Goal: Information Seeking & Learning: Understand process/instructions

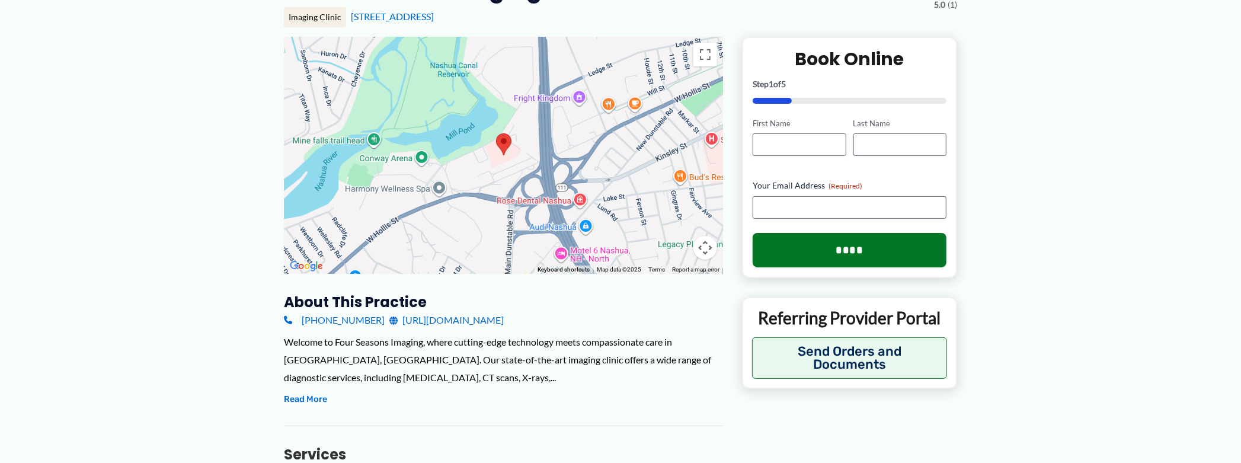
scroll to position [119, 0]
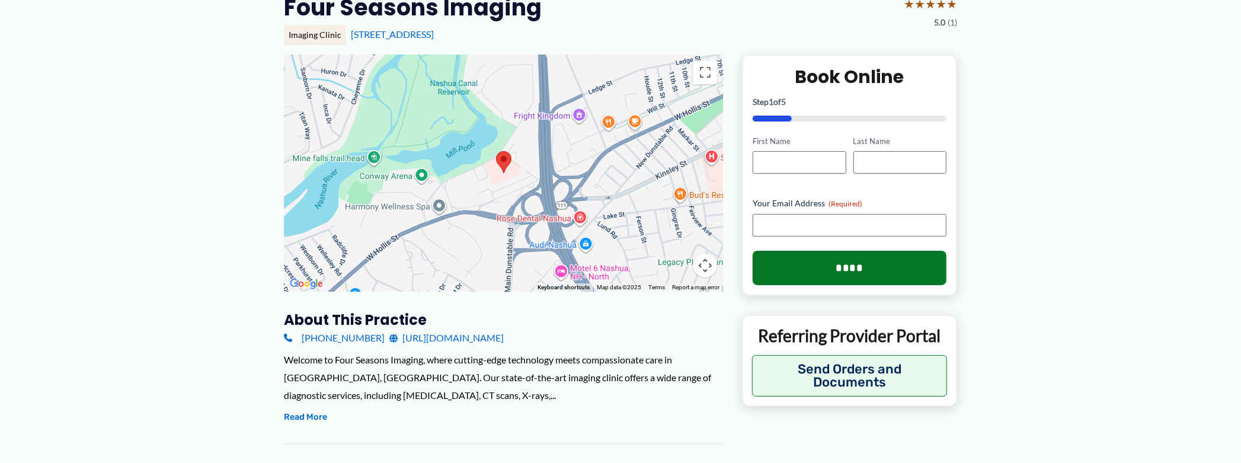
click at [458, 338] on link "https://fourseasonsimaging.com/" at bounding box center [446, 338] width 114 height 18
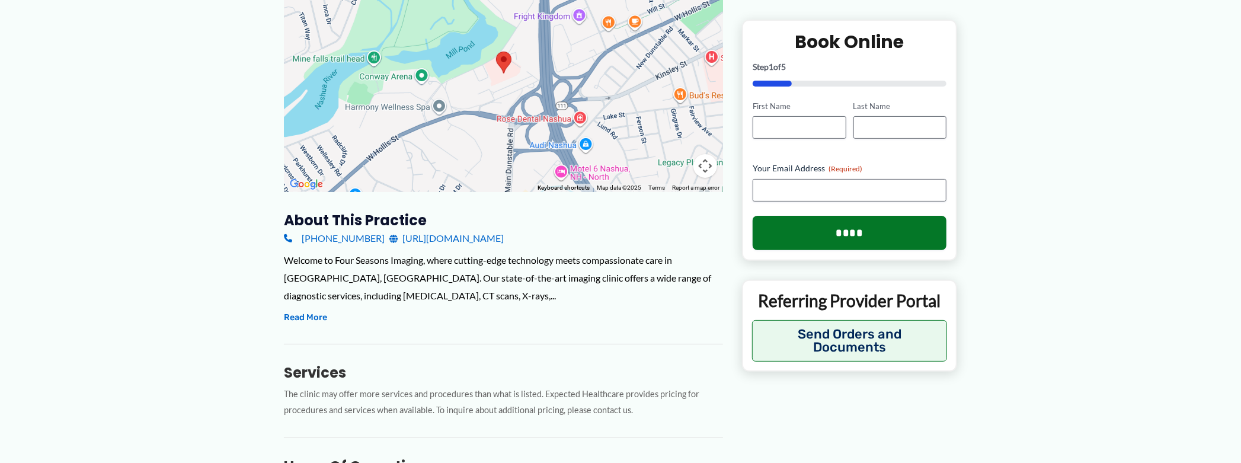
scroll to position [296, 0]
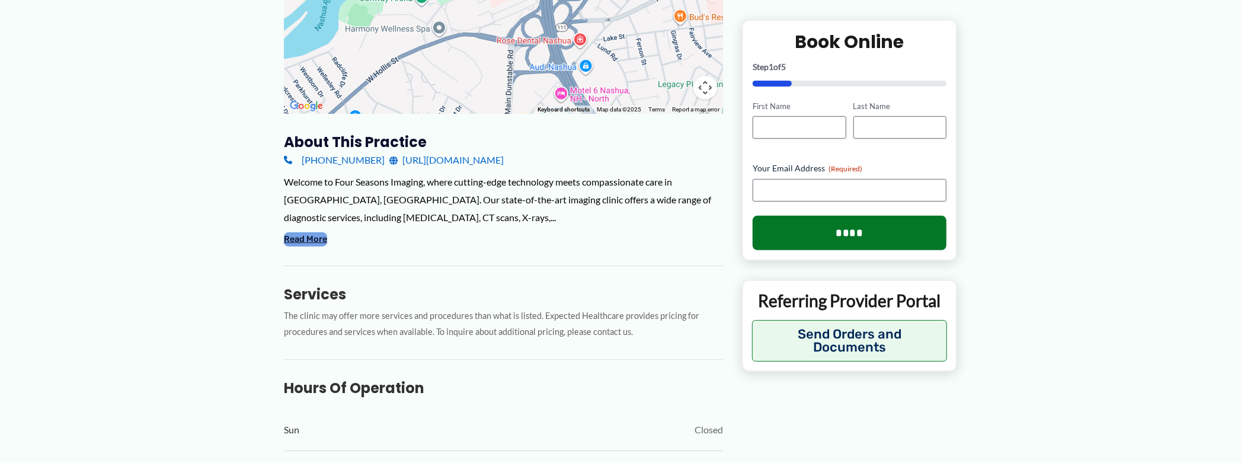
click at [311, 239] on button "Read More" at bounding box center [305, 239] width 43 height 14
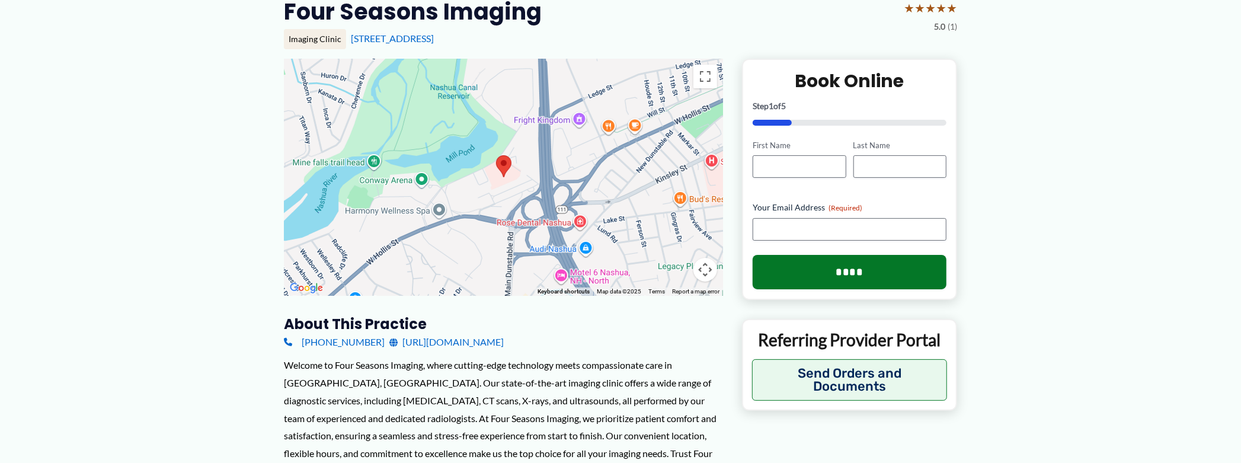
scroll to position [0, 0]
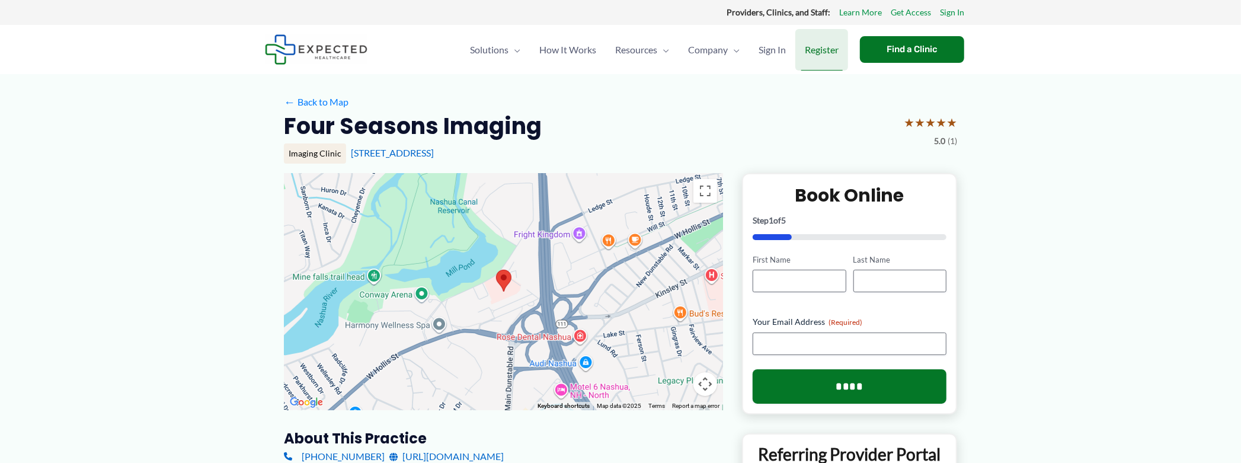
click at [827, 52] on span "Register" at bounding box center [822, 49] width 34 height 41
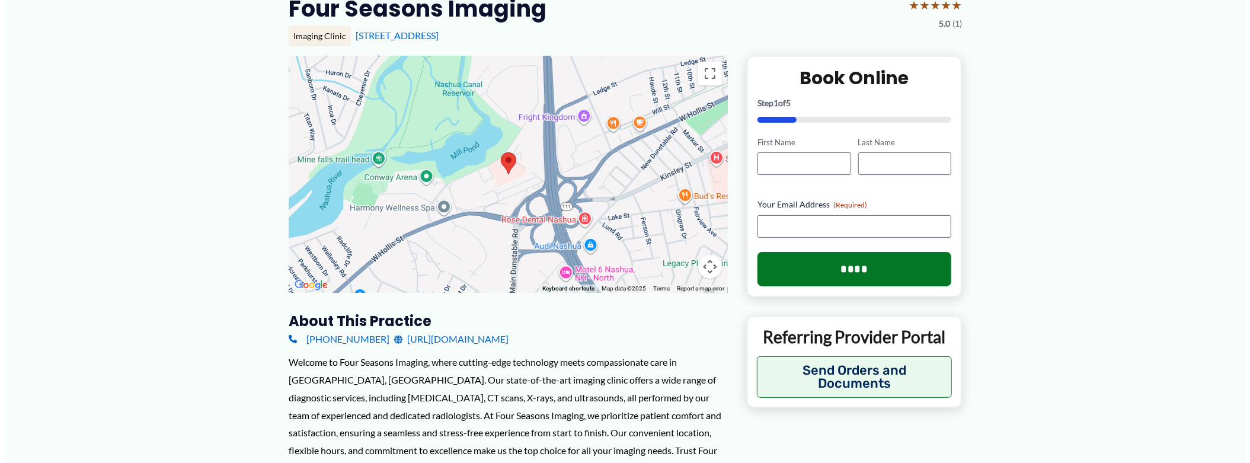
scroll to position [178, 0]
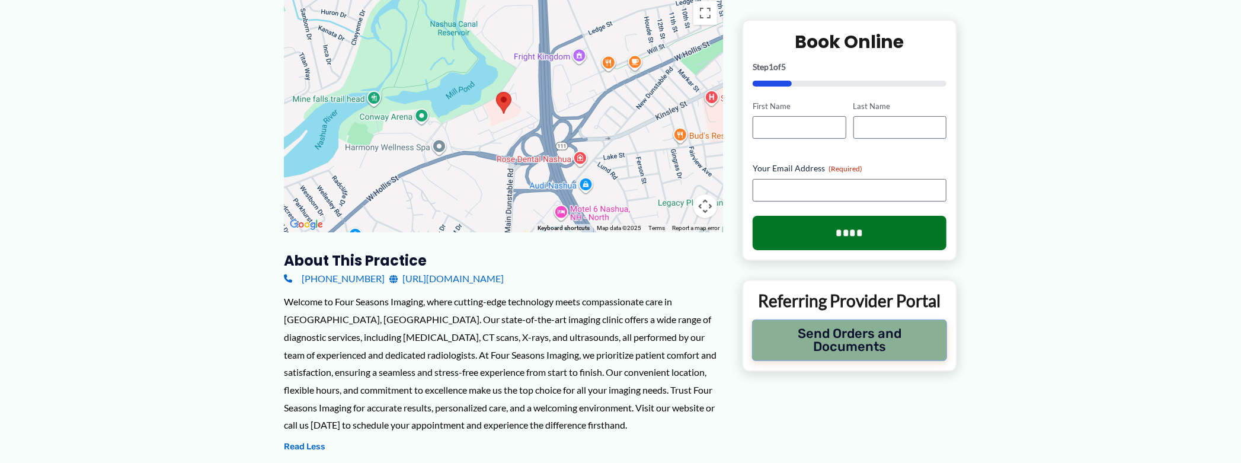
click at [856, 334] on button "Send Orders and Documents" at bounding box center [849, 339] width 195 height 41
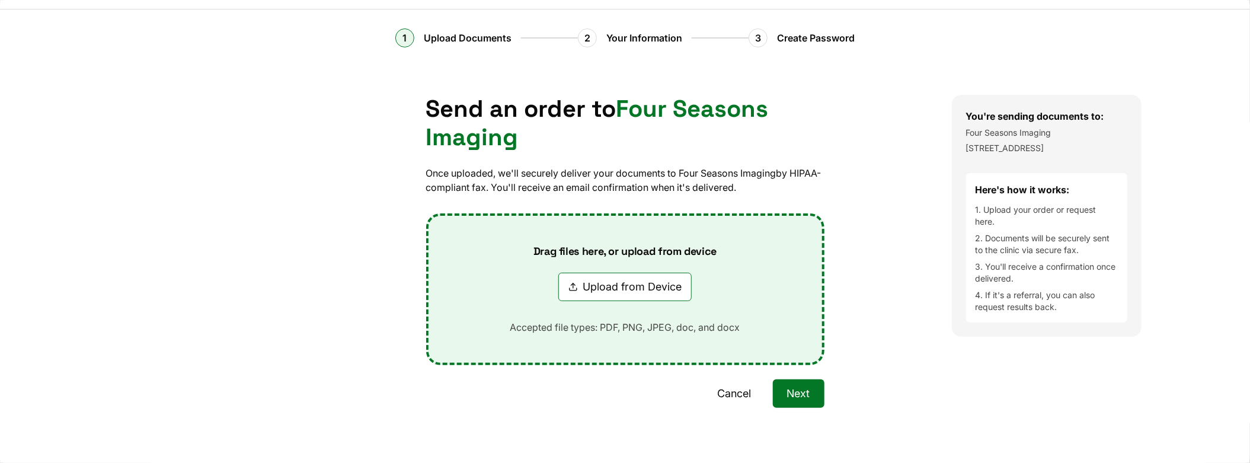
scroll to position [44, 0]
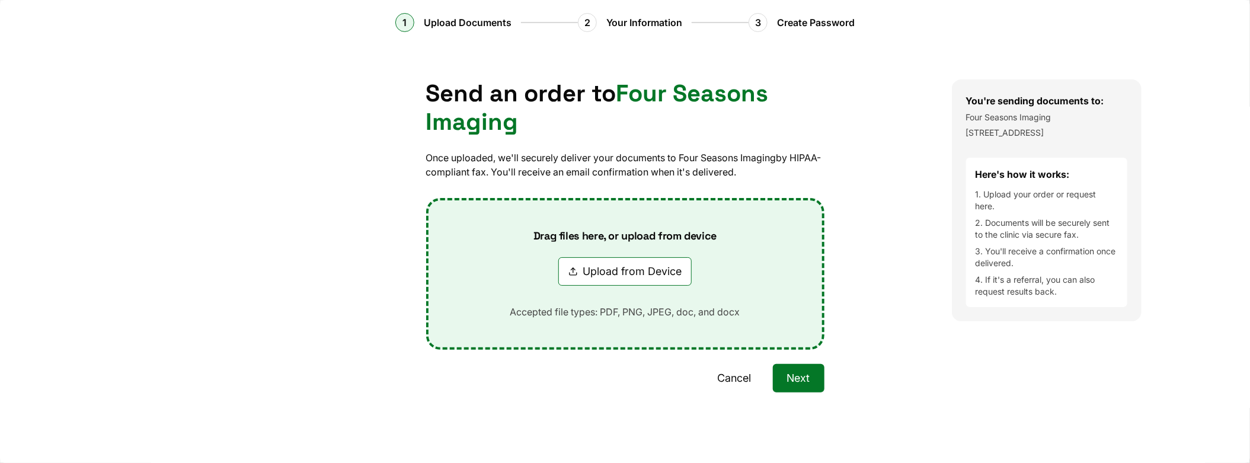
click at [805, 379] on button "Next" at bounding box center [799, 378] width 52 height 28
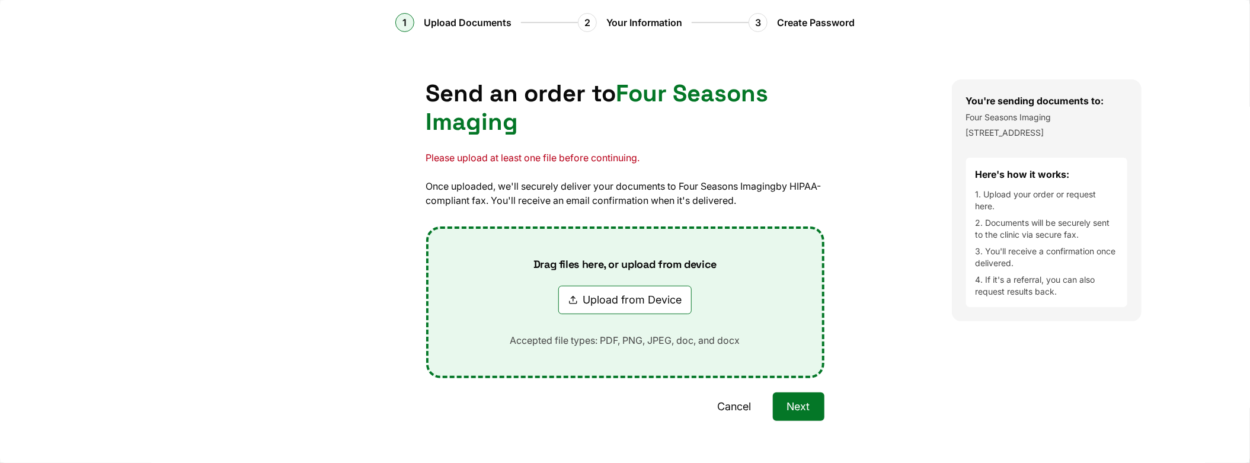
click at [794, 401] on button "Next" at bounding box center [799, 406] width 52 height 28
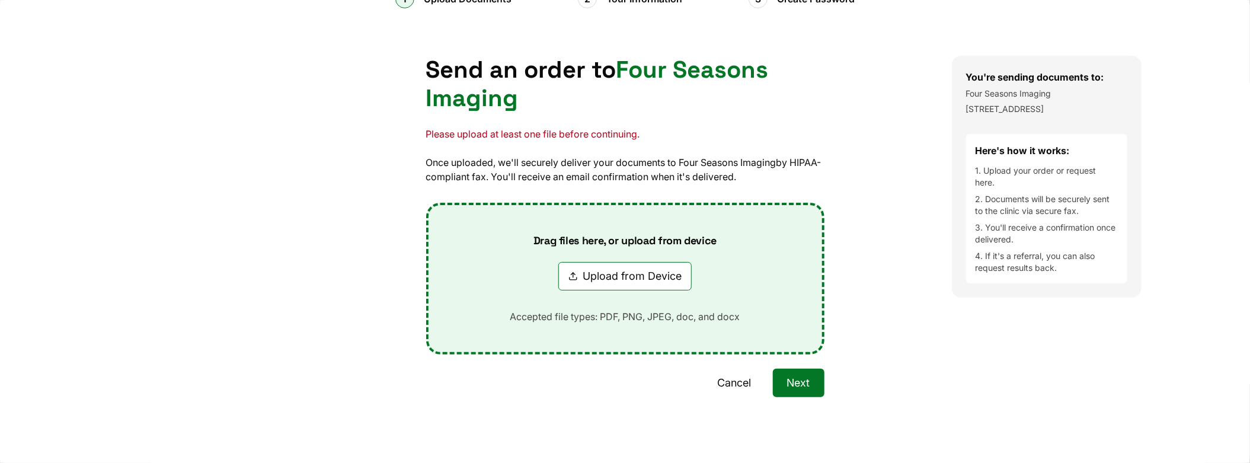
scroll to position [73, 0]
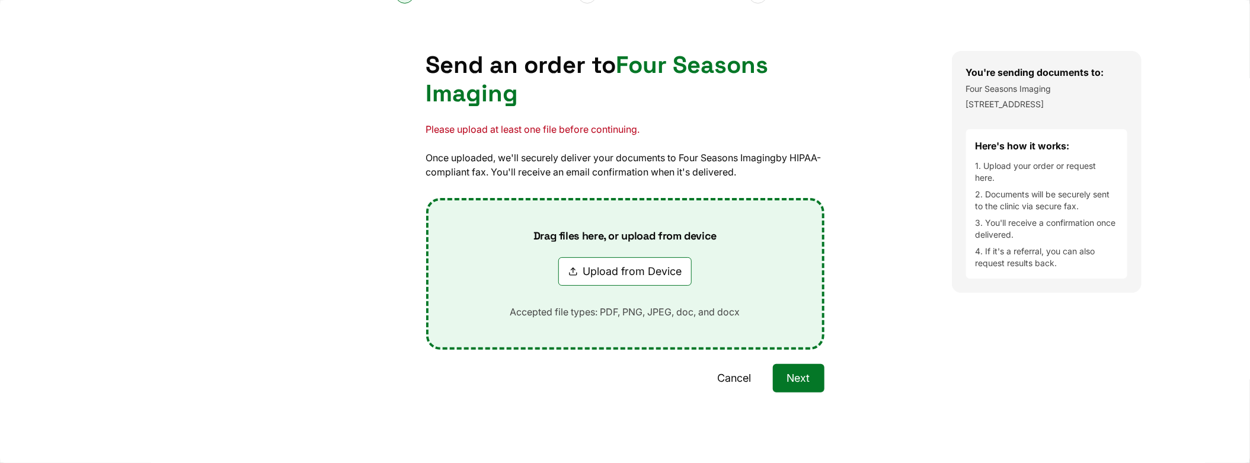
click at [568, 272] on button "Upload from Device" at bounding box center [624, 271] width 133 height 28
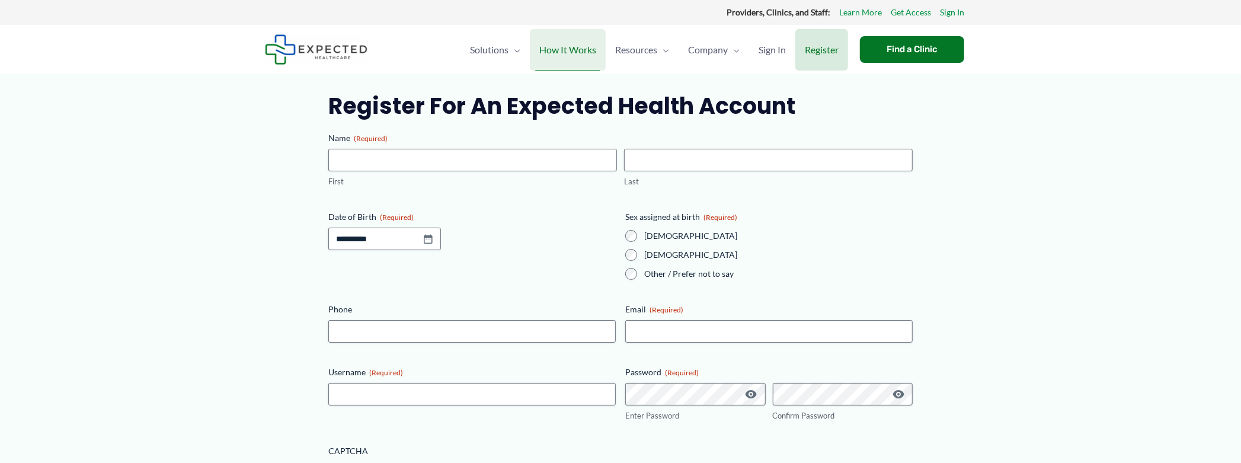
click at [582, 52] on span "How It Works" at bounding box center [567, 49] width 57 height 41
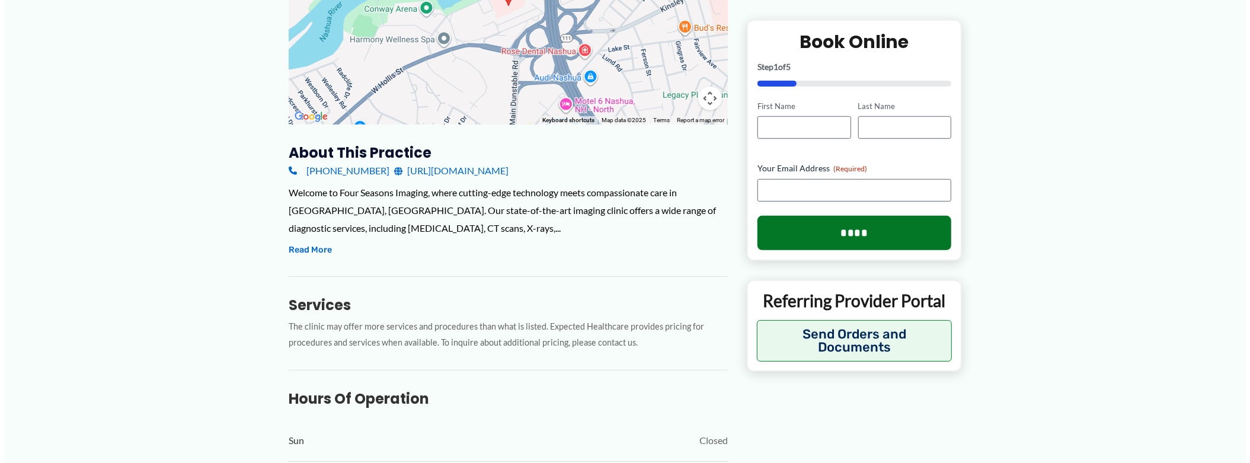
scroll to position [296, 0]
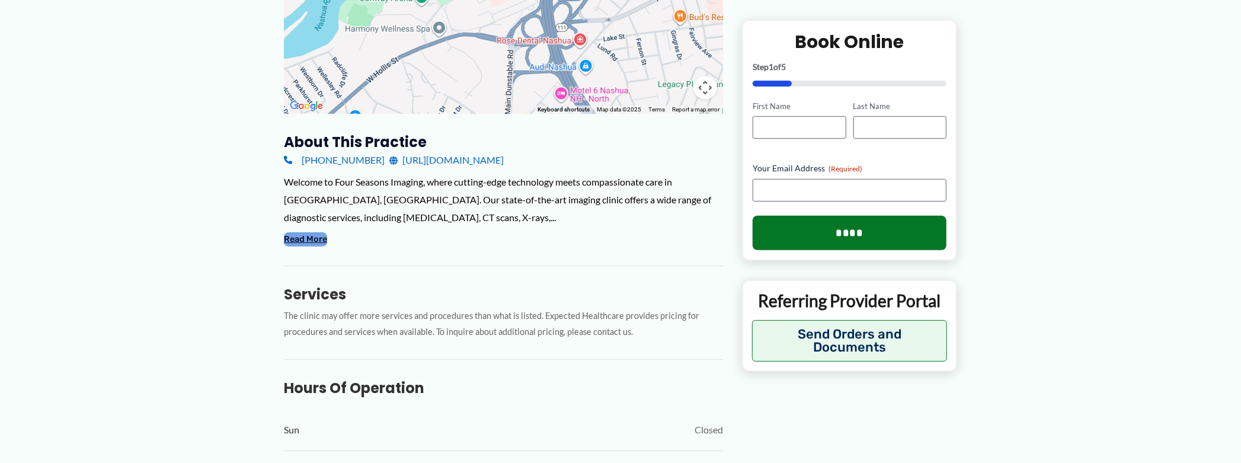
click at [311, 238] on button "Read More" at bounding box center [305, 239] width 43 height 14
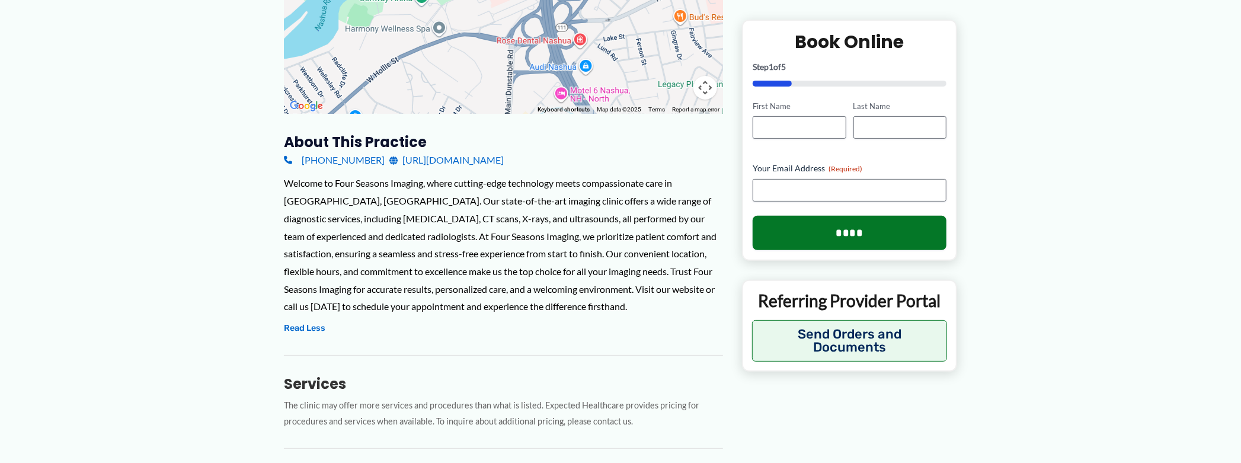
click at [866, 305] on p "Referring Provider Portal" at bounding box center [849, 300] width 195 height 21
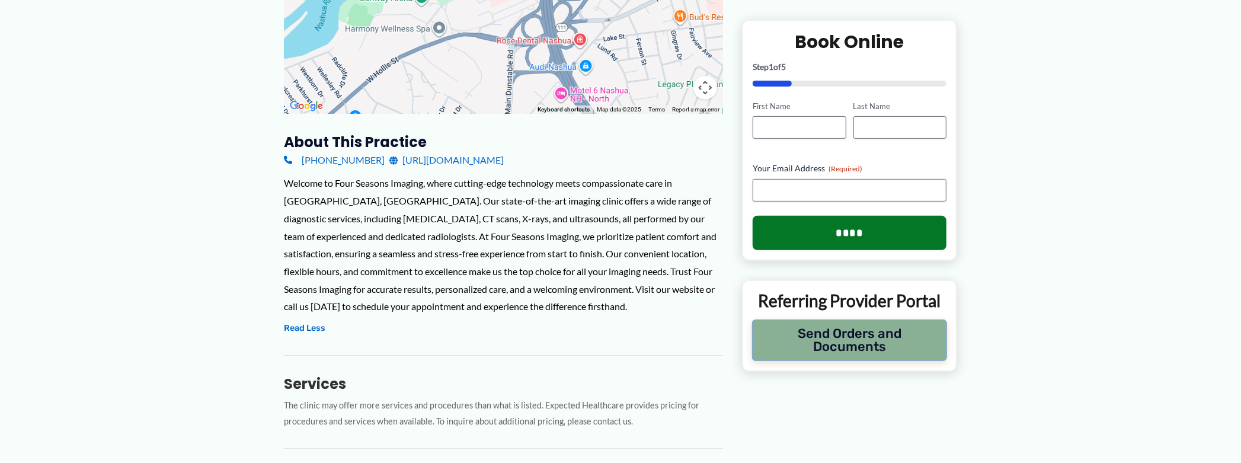
click at [863, 338] on button "Send Orders and Documents" at bounding box center [849, 339] width 195 height 41
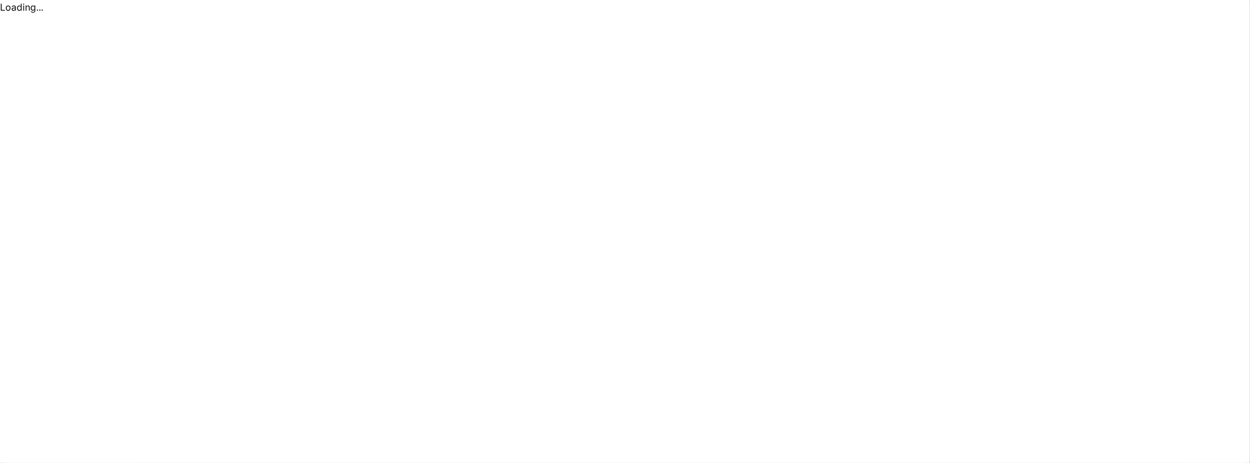
scroll to position [0, 0]
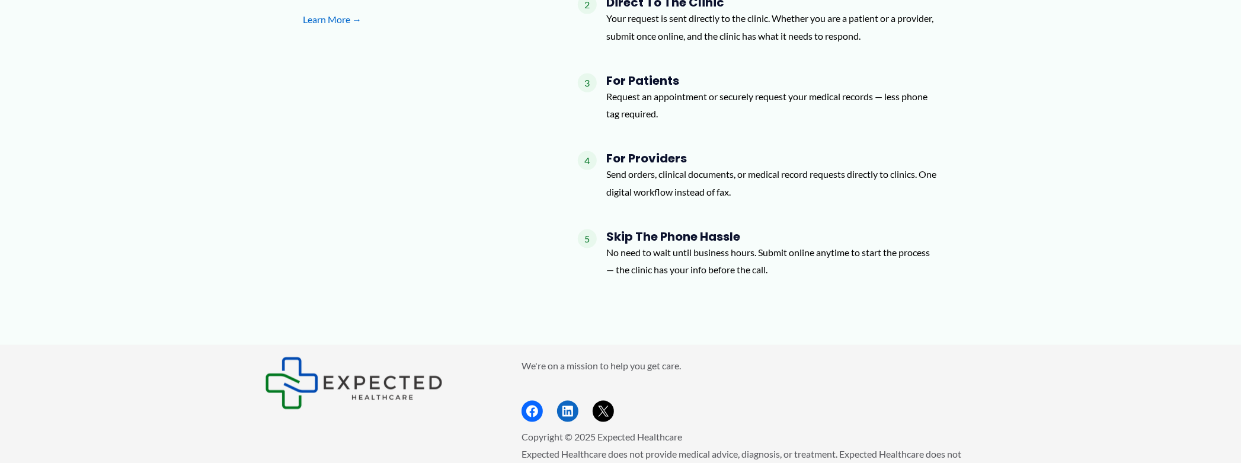
scroll to position [1274, 0]
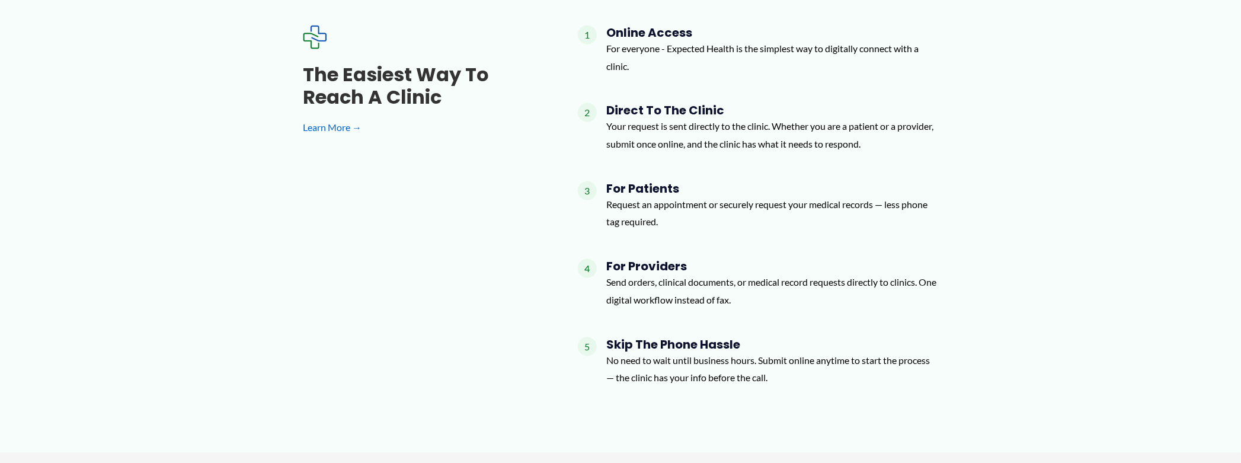
click at [662, 261] on h4 "For Providers" at bounding box center [772, 266] width 332 height 14
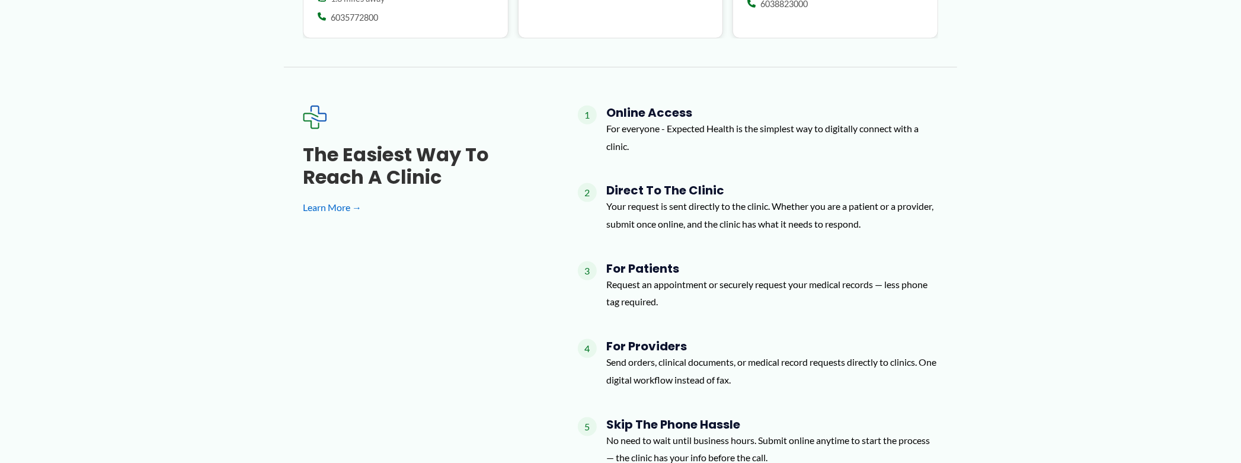
scroll to position [1333, 0]
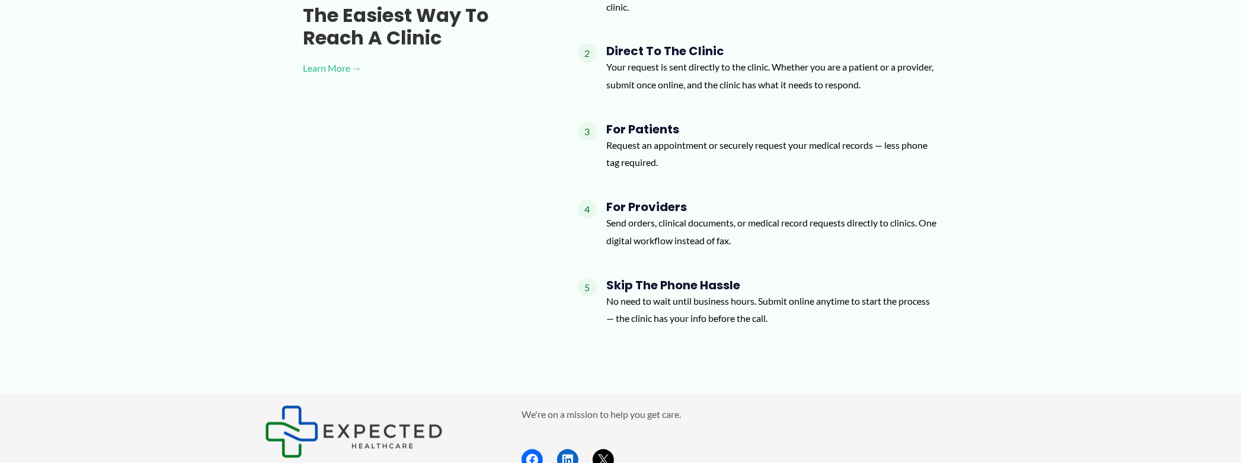
click at [336, 65] on link "Learn More →" at bounding box center [421, 68] width 237 height 18
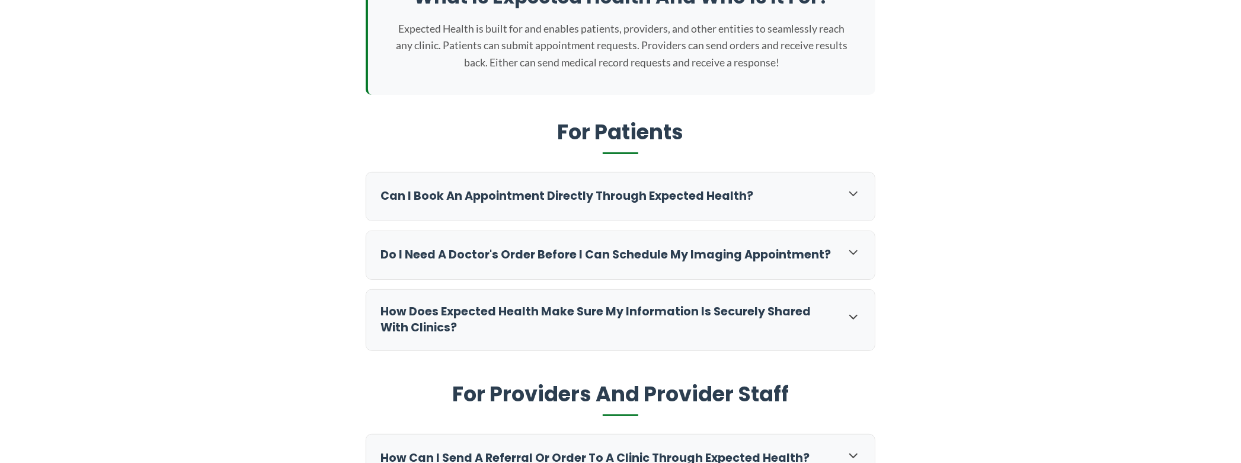
scroll to position [474, 0]
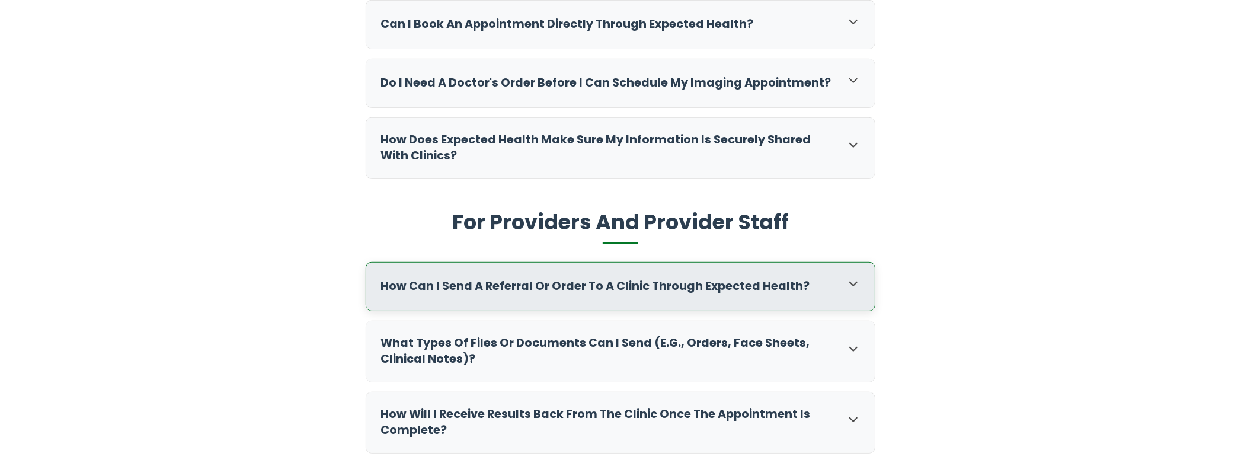
click at [667, 283] on h3 "How can I send a referral or order to a clinic through Expected Health?" at bounding box center [607, 287] width 454 height 16
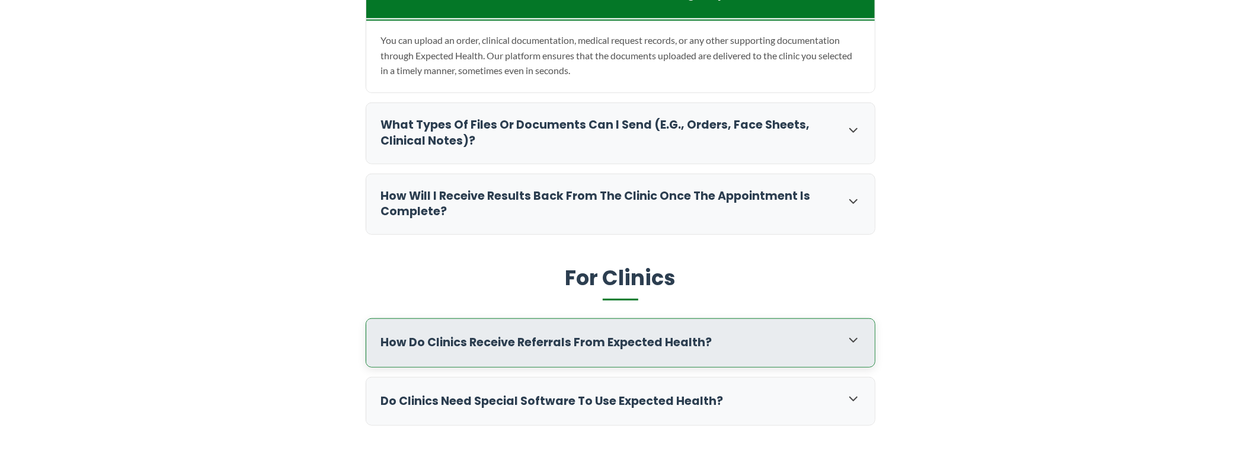
scroll to position [770, 0]
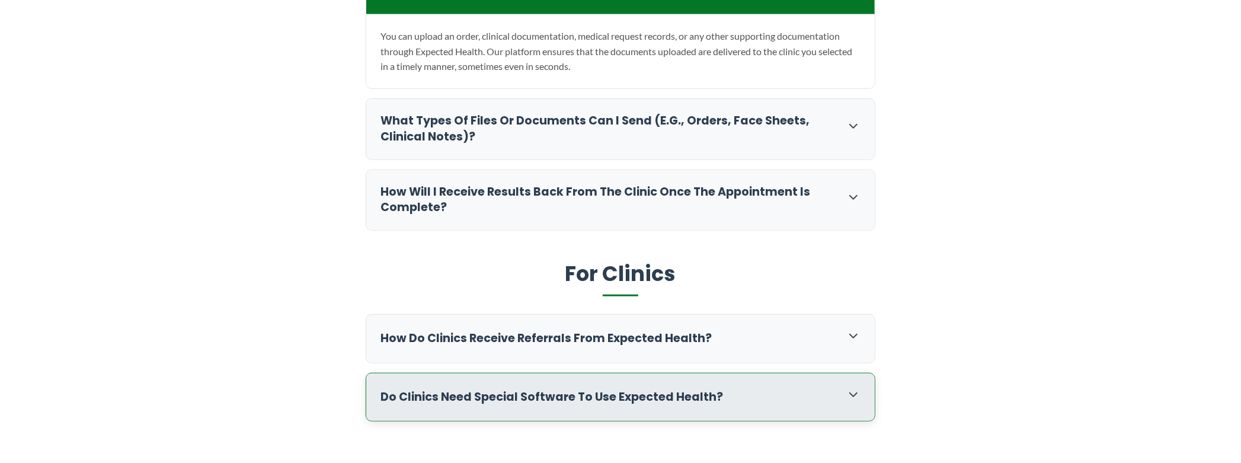
click at [693, 395] on h3 "Do clinics need special software to use Expected Health?" at bounding box center [607, 397] width 454 height 16
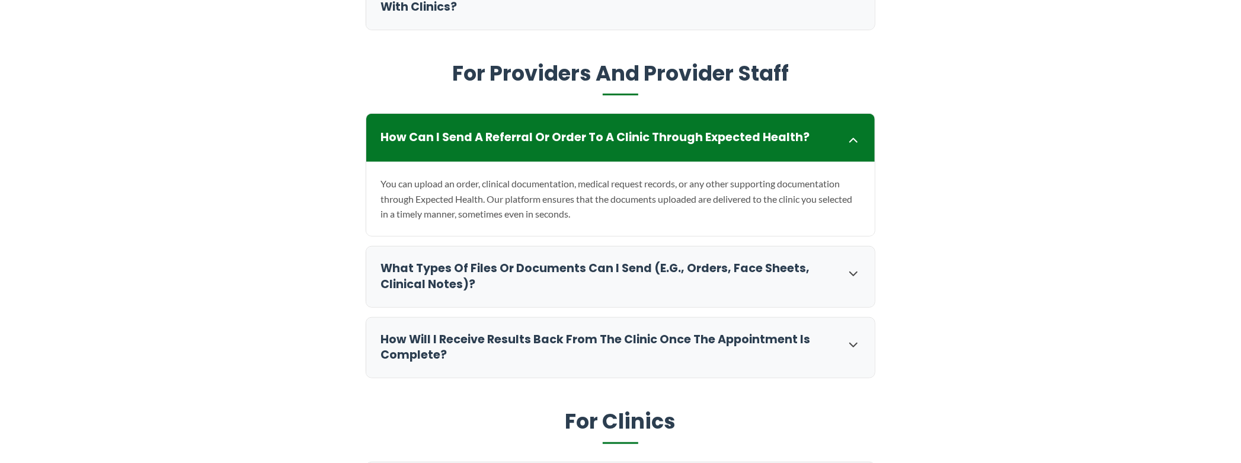
scroll to position [598, 0]
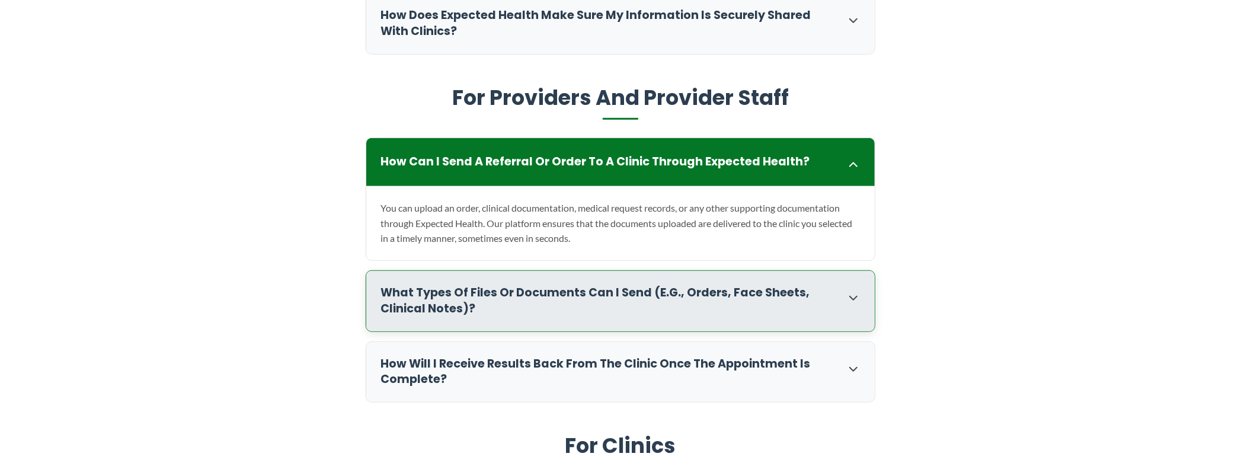
click at [557, 287] on h3 "What types of files or documents can I send (e.g., orders, face sheets, clinica…" at bounding box center [607, 301] width 454 height 32
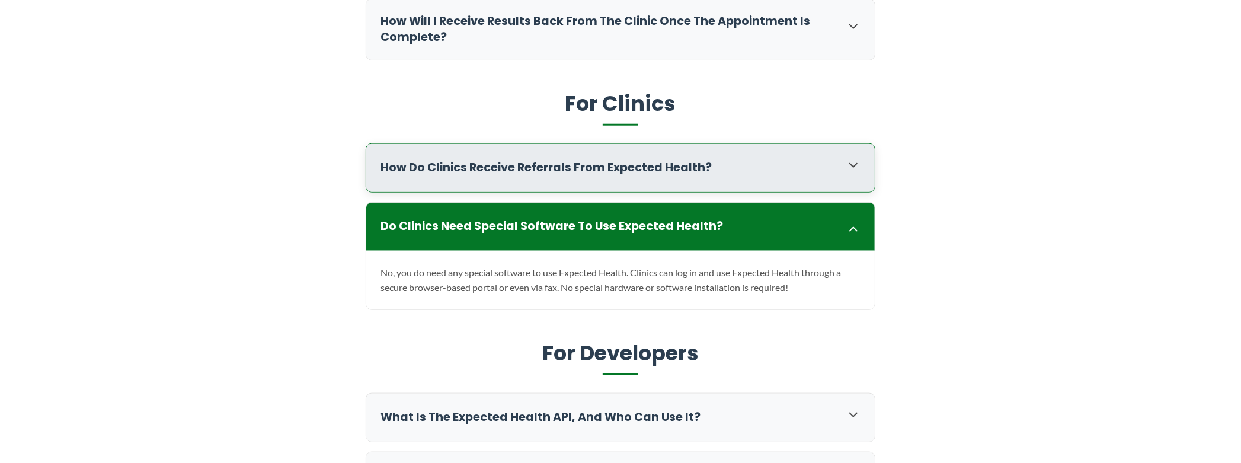
scroll to position [1013, 0]
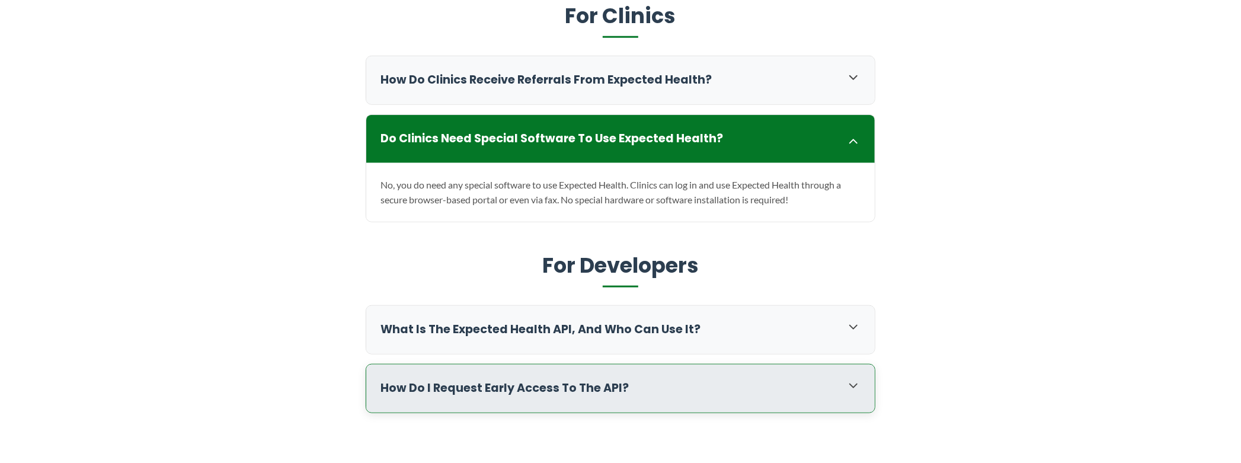
click at [508, 382] on h3 "How do I request early access to the API?" at bounding box center [607, 388] width 454 height 16
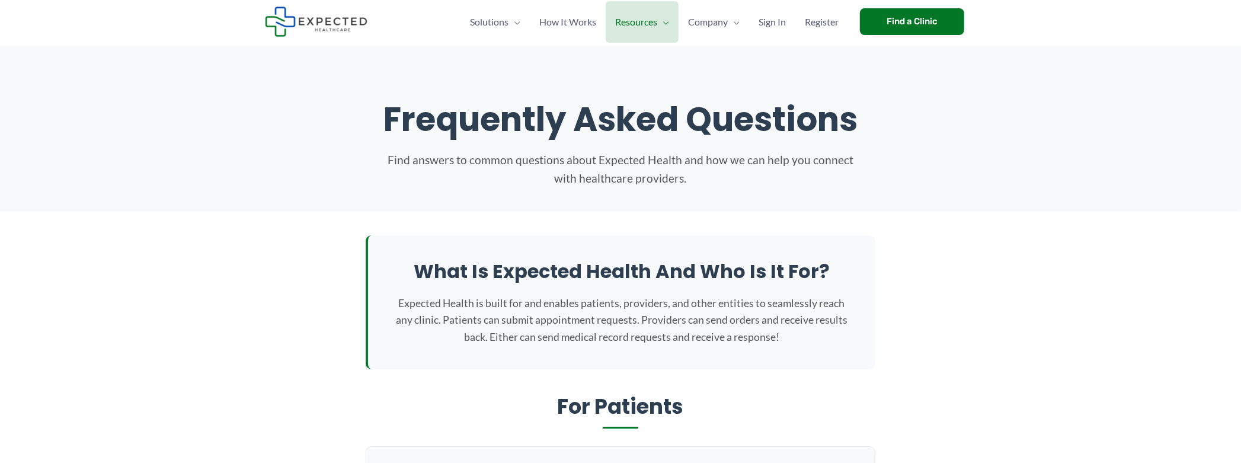
scroll to position [0, 0]
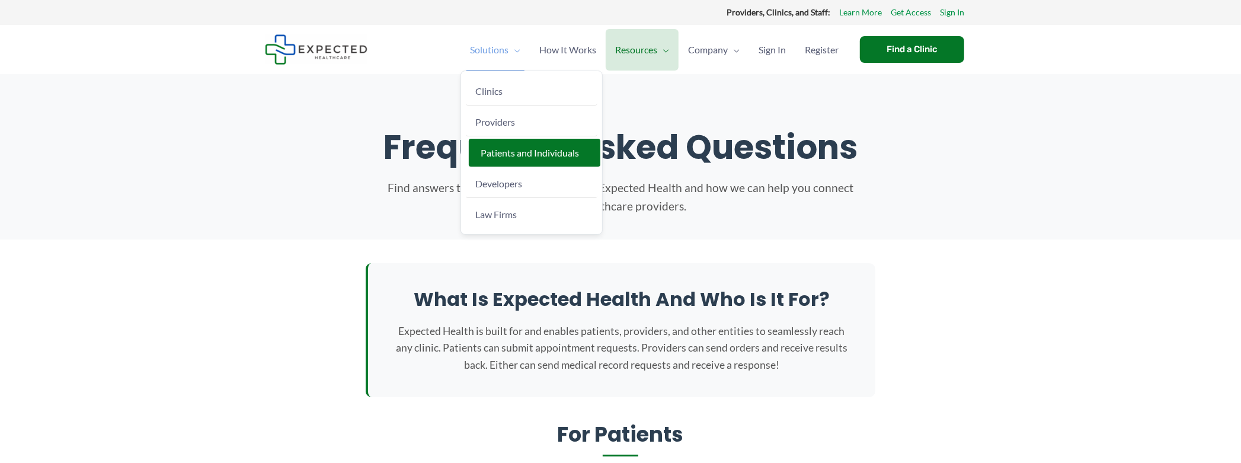
click at [504, 153] on span "Patients and Individuals" at bounding box center [530, 152] width 98 height 11
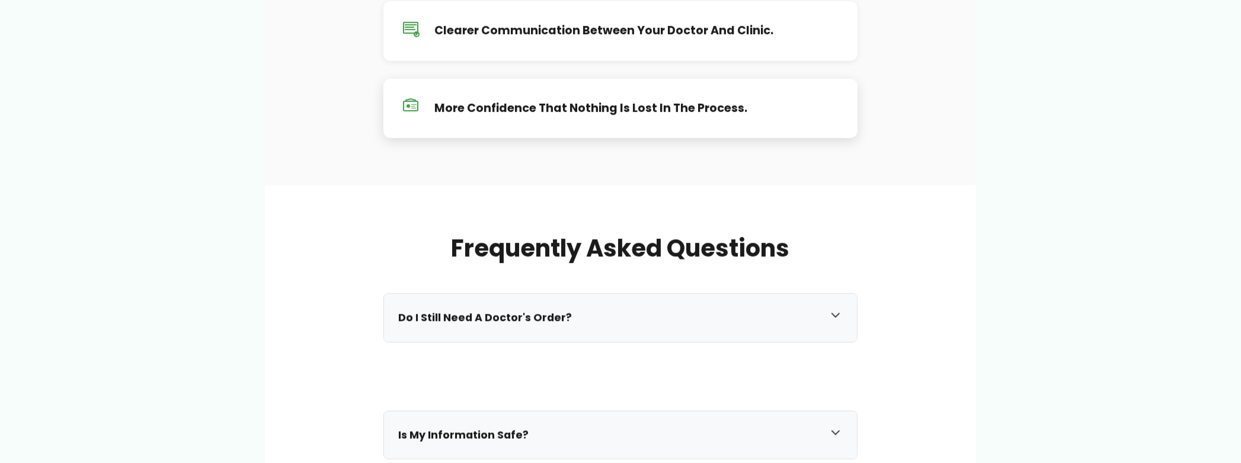
scroll to position [948, 0]
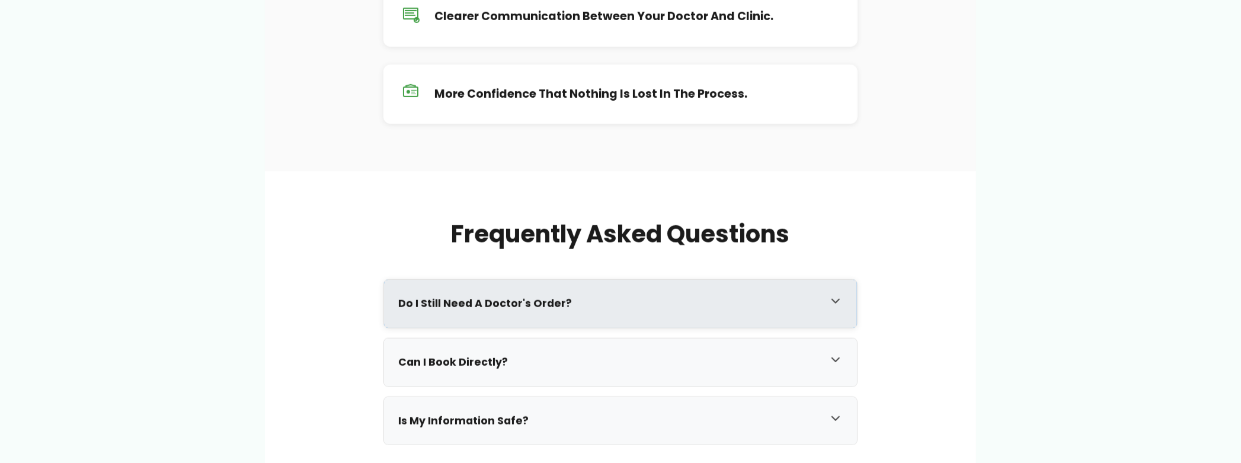
click at [535, 301] on h3 "Do I still need a doctor's order?" at bounding box center [608, 304] width 421 height 14
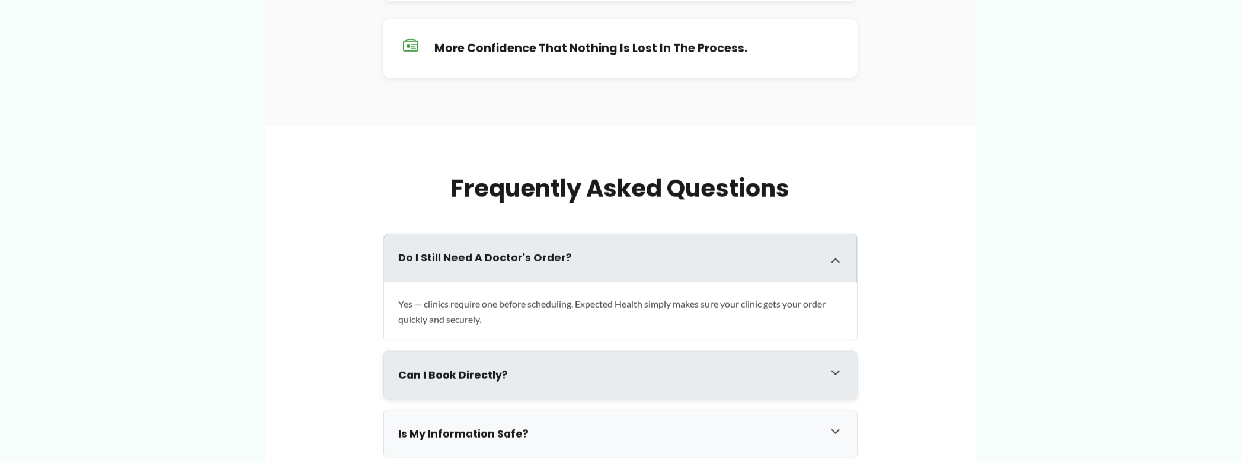
scroll to position [1067, 0]
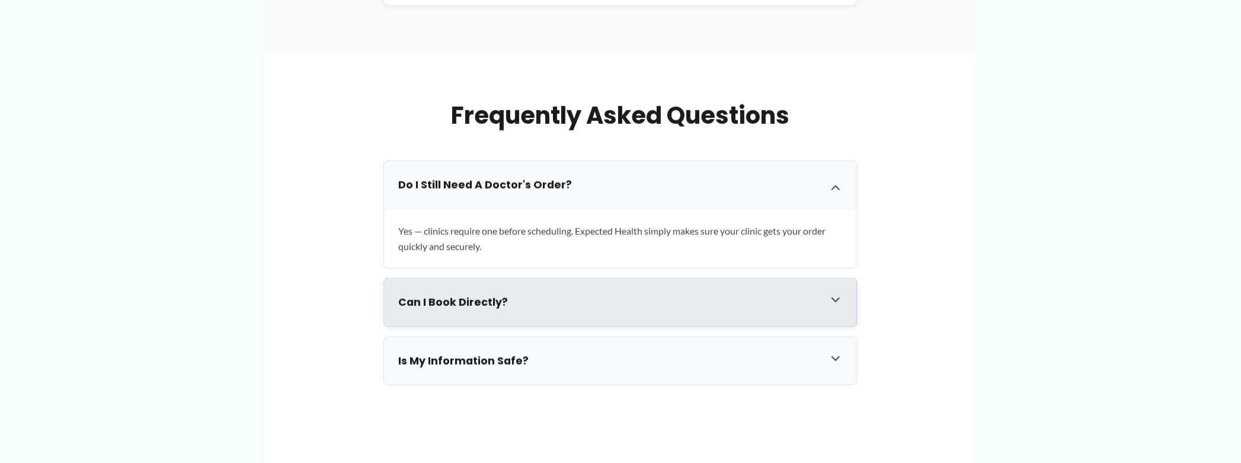
click at [837, 297] on icon at bounding box center [835, 300] width 14 height 14
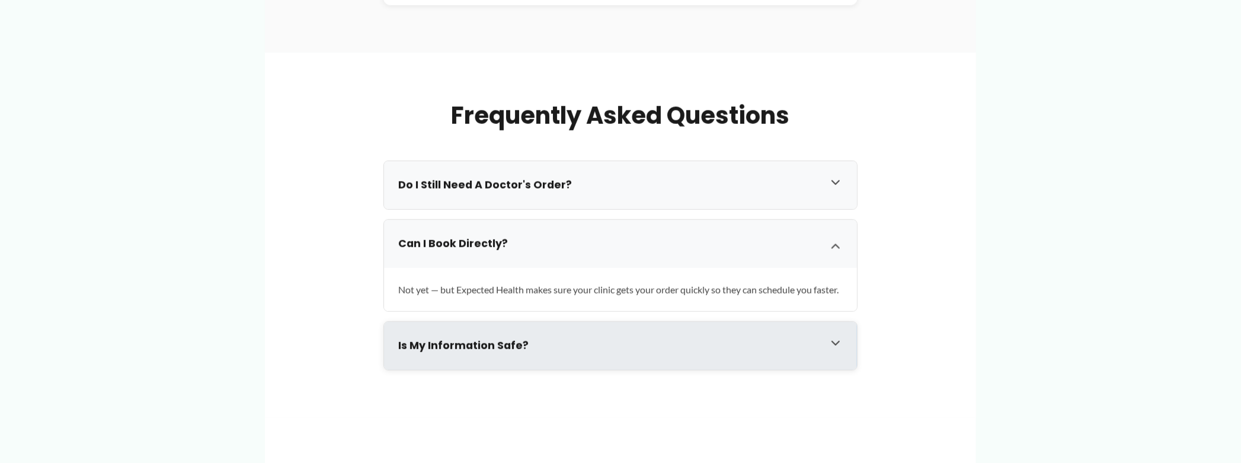
click at [834, 345] on icon at bounding box center [835, 343] width 7 height 4
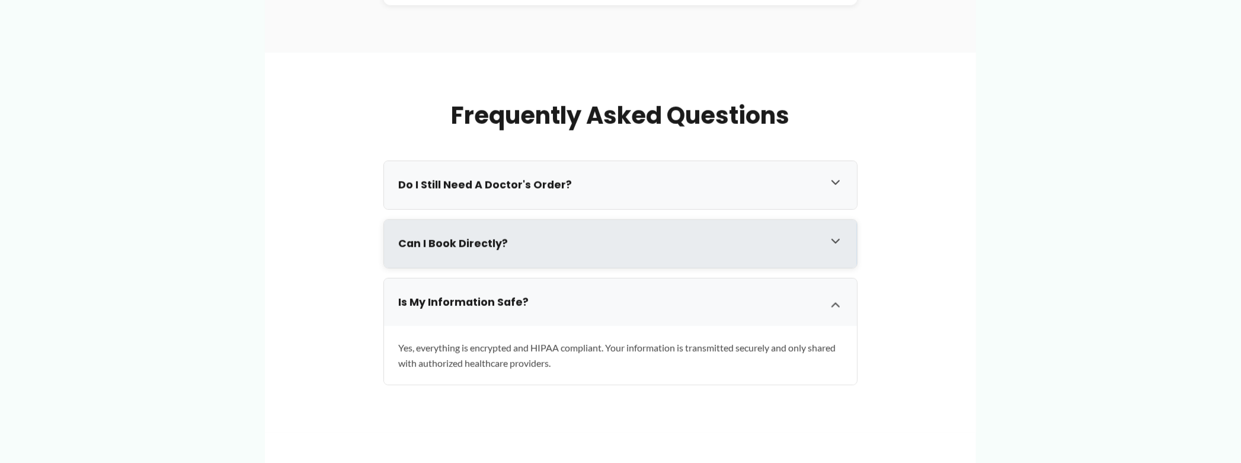
click at [838, 240] on icon at bounding box center [835, 241] width 7 height 4
